Goal: Task Accomplishment & Management: Manage account settings

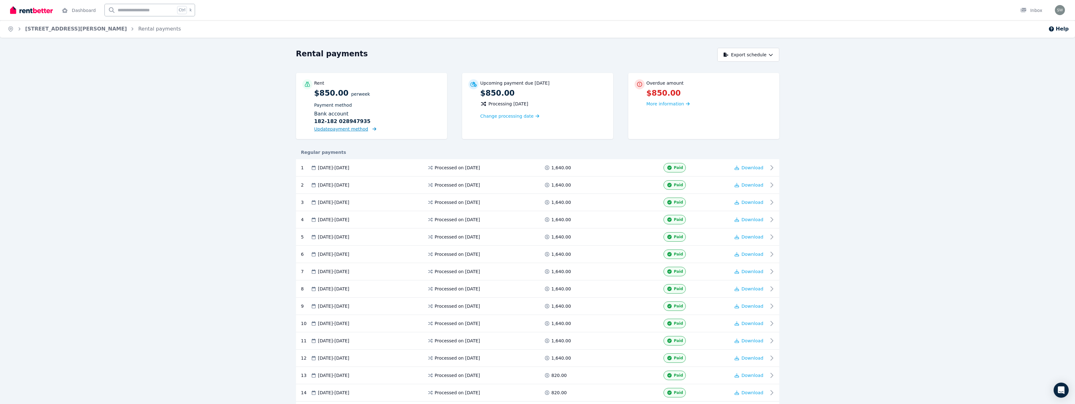
click at [341, 131] on span "Update payment method" at bounding box center [341, 128] width 54 height 5
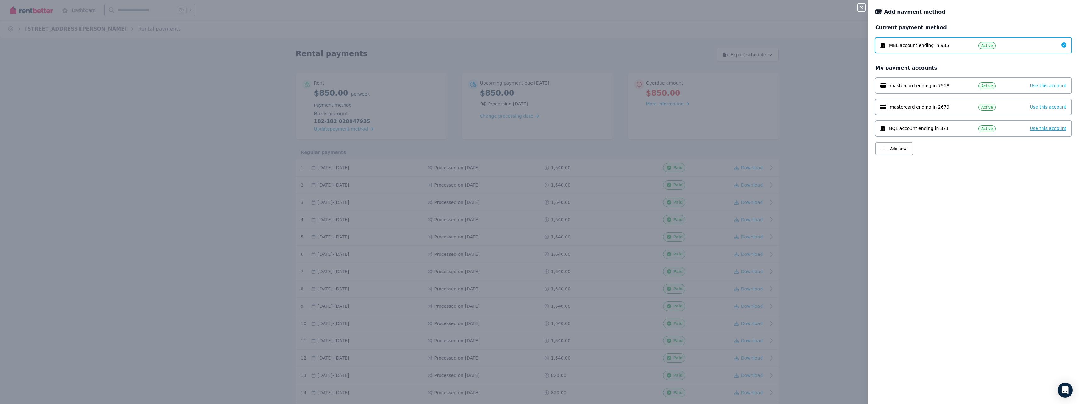
click at [1040, 131] on span "Use this account" at bounding box center [1048, 128] width 36 height 5
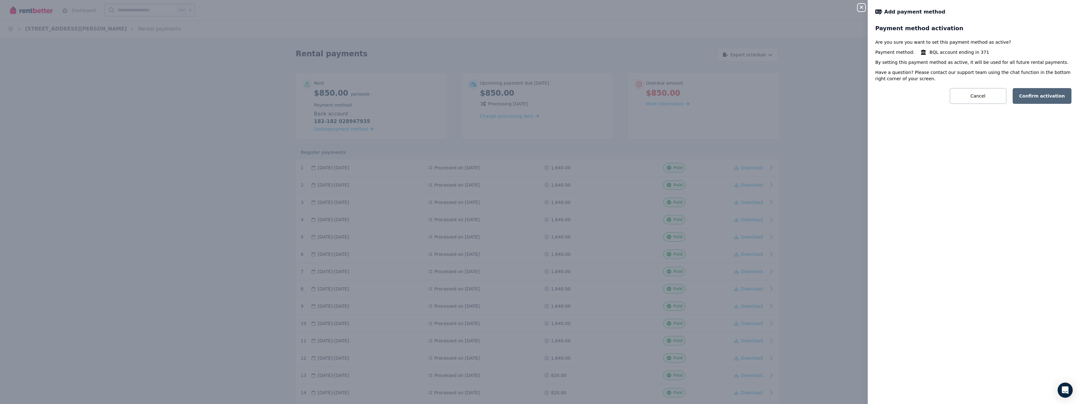
click at [1036, 94] on button "Confirm activation" at bounding box center [1042, 96] width 59 height 16
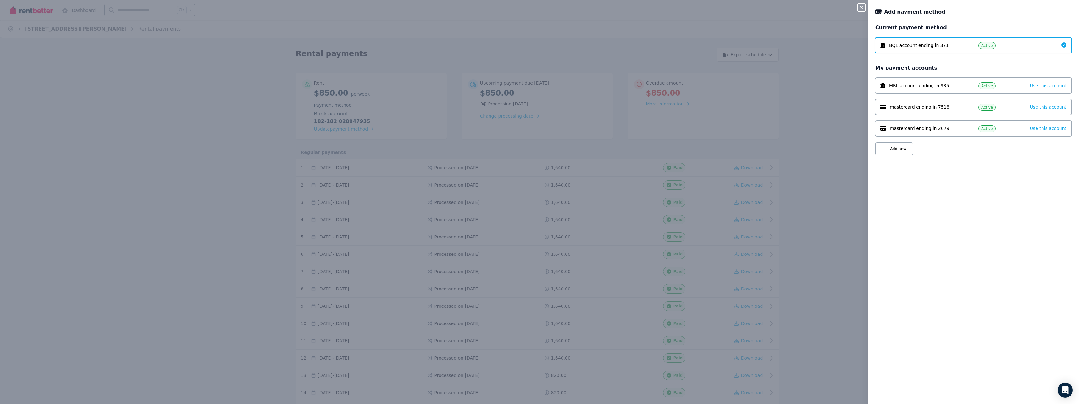
click at [381, 218] on div "Close panel Add payment method Current payment method BQL account ending in 371…" at bounding box center [539, 202] width 1079 height 404
